Goal: Task Accomplishment & Management: Complete application form

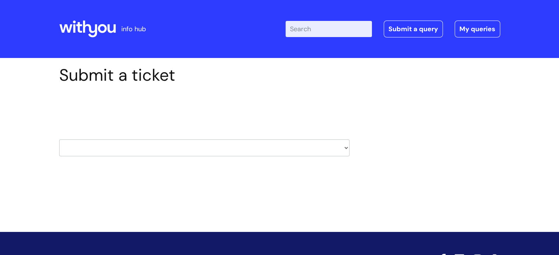
click at [223, 146] on select "HR / People IT and Support Clinical Drug Alerts Finance Accounts Data Support T…" at bounding box center [204, 148] width 290 height 17
select select "payroll"
click at [59, 140] on select "HR / People IT and Support Clinical Drug Alerts Finance Accounts Data Support T…" at bounding box center [204, 148] width 290 height 17
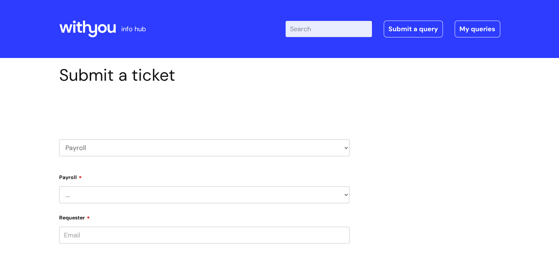
click at [142, 199] on select "... New Hires bank details/starter checklist forms Payroll queries Receiving in…" at bounding box center [204, 195] width 290 height 17
select select "Payroll queries"
click at [59, 187] on select "... New Hires bank details/starter checklist forms Payroll queries Receiving in…" at bounding box center [204, 195] width 290 height 17
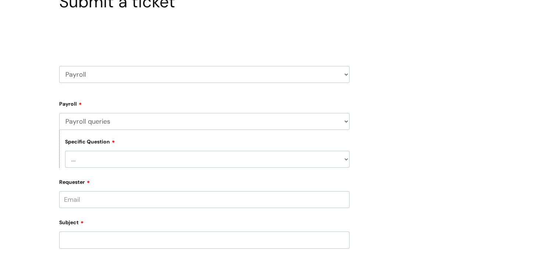
click at [102, 161] on select "... Changes queries Timesheet queries Salary and absence queries" at bounding box center [207, 159] width 285 height 17
select select "Salary and absence queries"
click at [65, 151] on select "... Changes queries Timesheet queries Salary and absence queries" at bounding box center [207, 159] width 285 height 17
click at [169, 204] on input "Requester" at bounding box center [204, 200] width 290 height 17
type input "[EMAIL_ADDRESS][DOMAIN_NAME]"
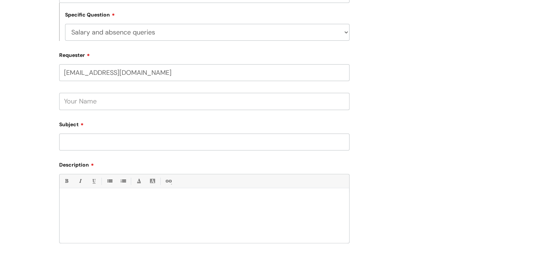
scroll to position [240, 0]
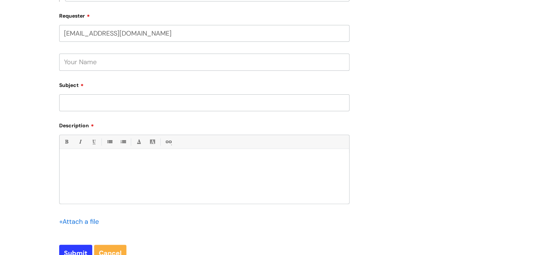
click at [100, 63] on input "text" at bounding box center [204, 62] width 290 height 17
type input "[PERSON_NAME]"
type input "Salary concerns"
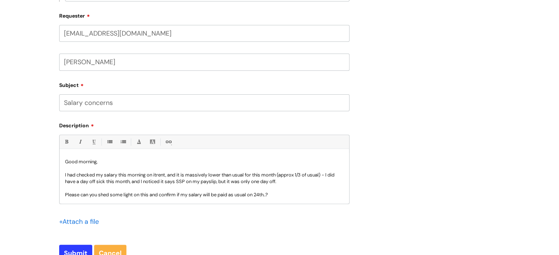
scroll to position [7, 0]
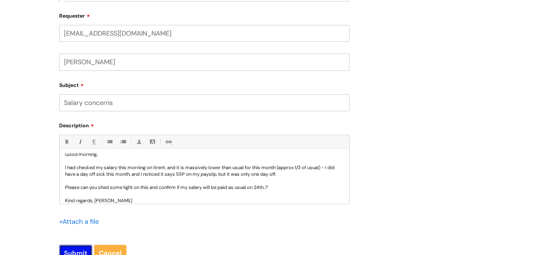
click at [76, 250] on input "Submit" at bounding box center [75, 253] width 33 height 17
type input "Please Wait..."
